Goal: Navigation & Orientation: Find specific page/section

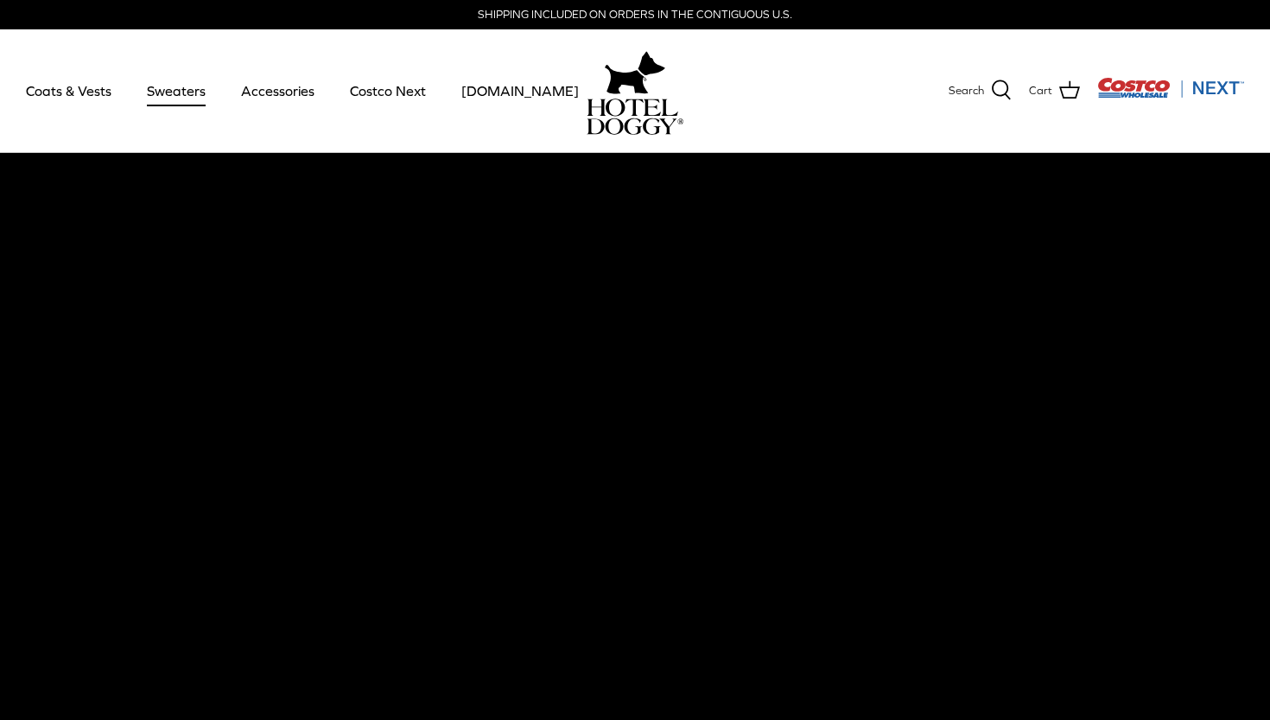
click at [171, 93] on link "Sweaters" at bounding box center [176, 90] width 90 height 59
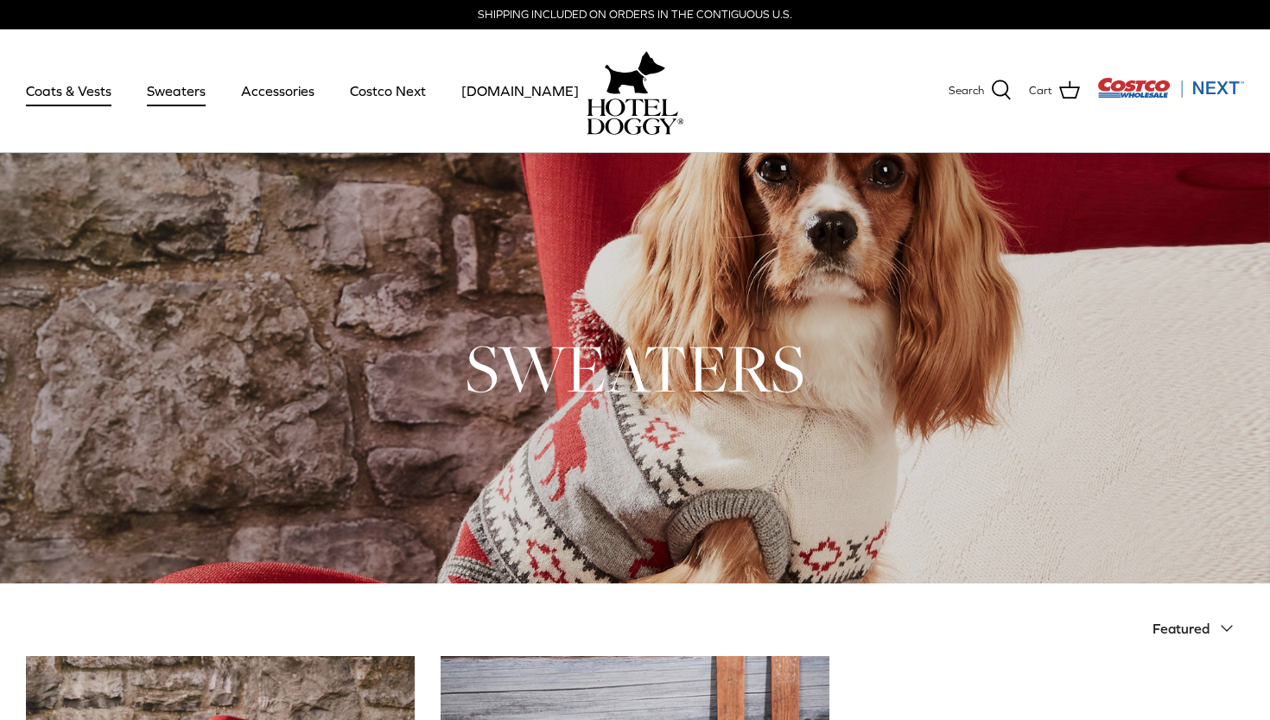
click at [98, 99] on link "Coats & Vests" at bounding box center [68, 90] width 117 height 59
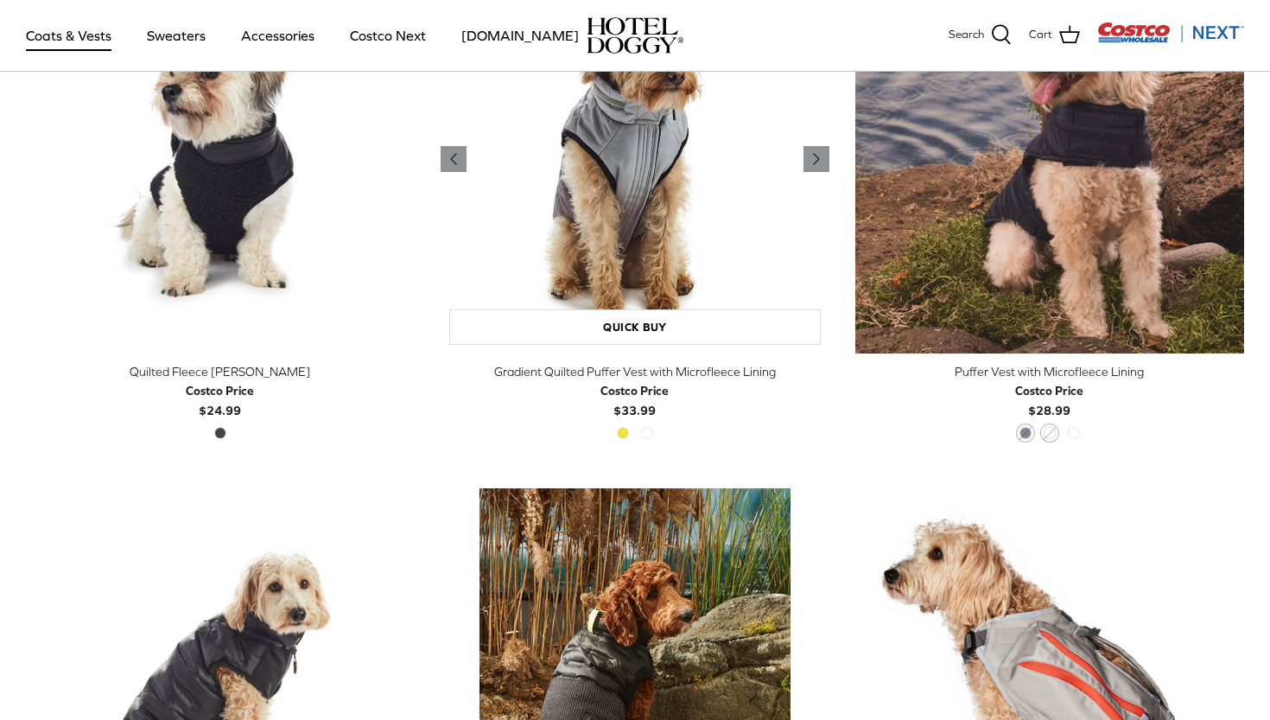
scroll to position [2505, 0]
